Goal: Information Seeking & Learning: Learn about a topic

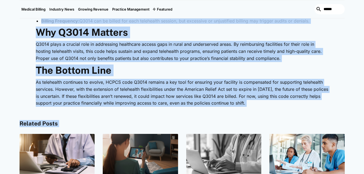
scroll to position [678, 0]
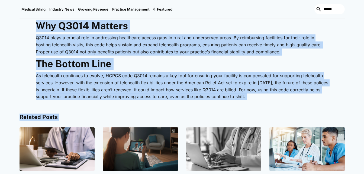
drag, startPoint x: 34, startPoint y: 24, endPoint x: 255, endPoint y: 135, distance: 248.1
copy div "Lore ip D7998? SITAM cons A9465 elitseddoe tem incididunt utlaboreetd magn aliq…"
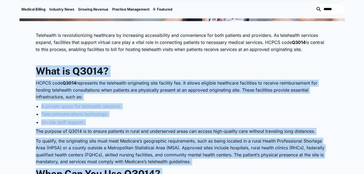
scroll to position [221, 0]
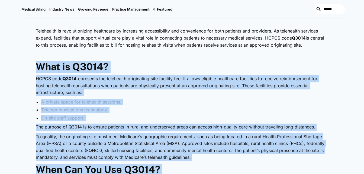
click at [142, 101] on li "A private space for telehealth sessions." at bounding box center [184, 102] width 287 height 6
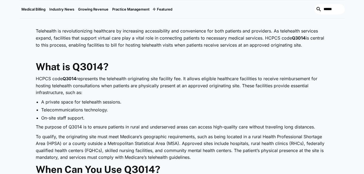
click at [36, 101] on ul "A private space for telehealth sessions. Telecommunications technology. On-site…" at bounding box center [182, 110] width 293 height 22
click at [123, 99] on li "A private space for telehealth sessions." at bounding box center [184, 102] width 287 height 6
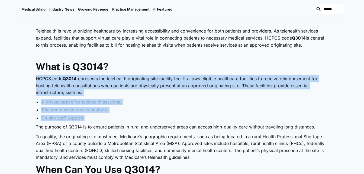
drag, startPoint x: 36, startPoint y: 78, endPoint x: 158, endPoint y: 116, distance: 127.7
copy div "HCPCS code Q3014 represents the telehealth originating site facility fee. It al…"
